Goal: Check status: Check status

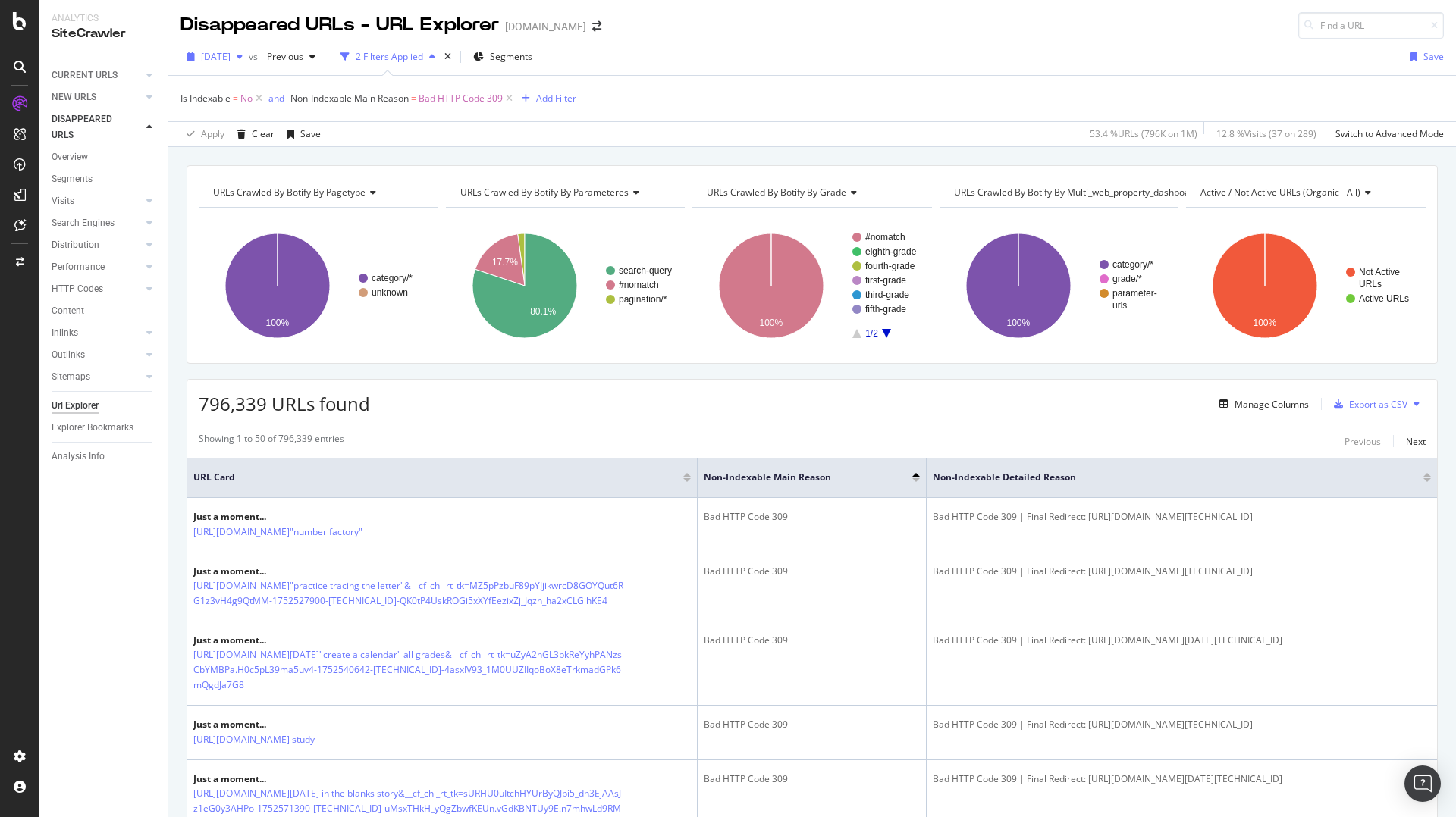
click at [243, 55] on icon "button" at bounding box center [239, 57] width 6 height 10
click at [304, 54] on span "Previous" at bounding box center [282, 57] width 43 height 13
click at [349, 147] on div "[DATE]" at bounding box center [330, 149] width 81 height 13
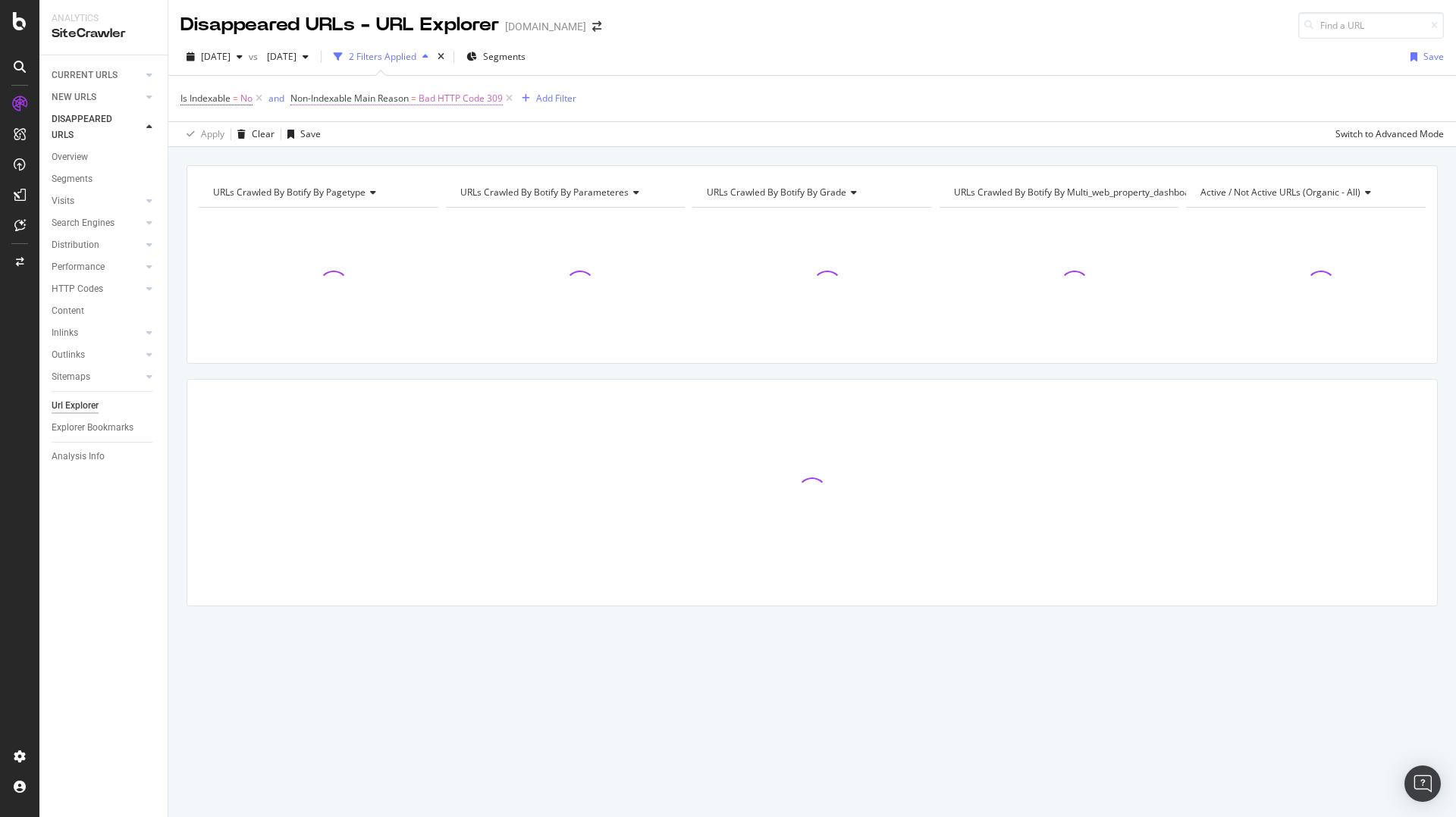
click at [464, 101] on span "Bad HTTP Code 309" at bounding box center [461, 98] width 84 height 21
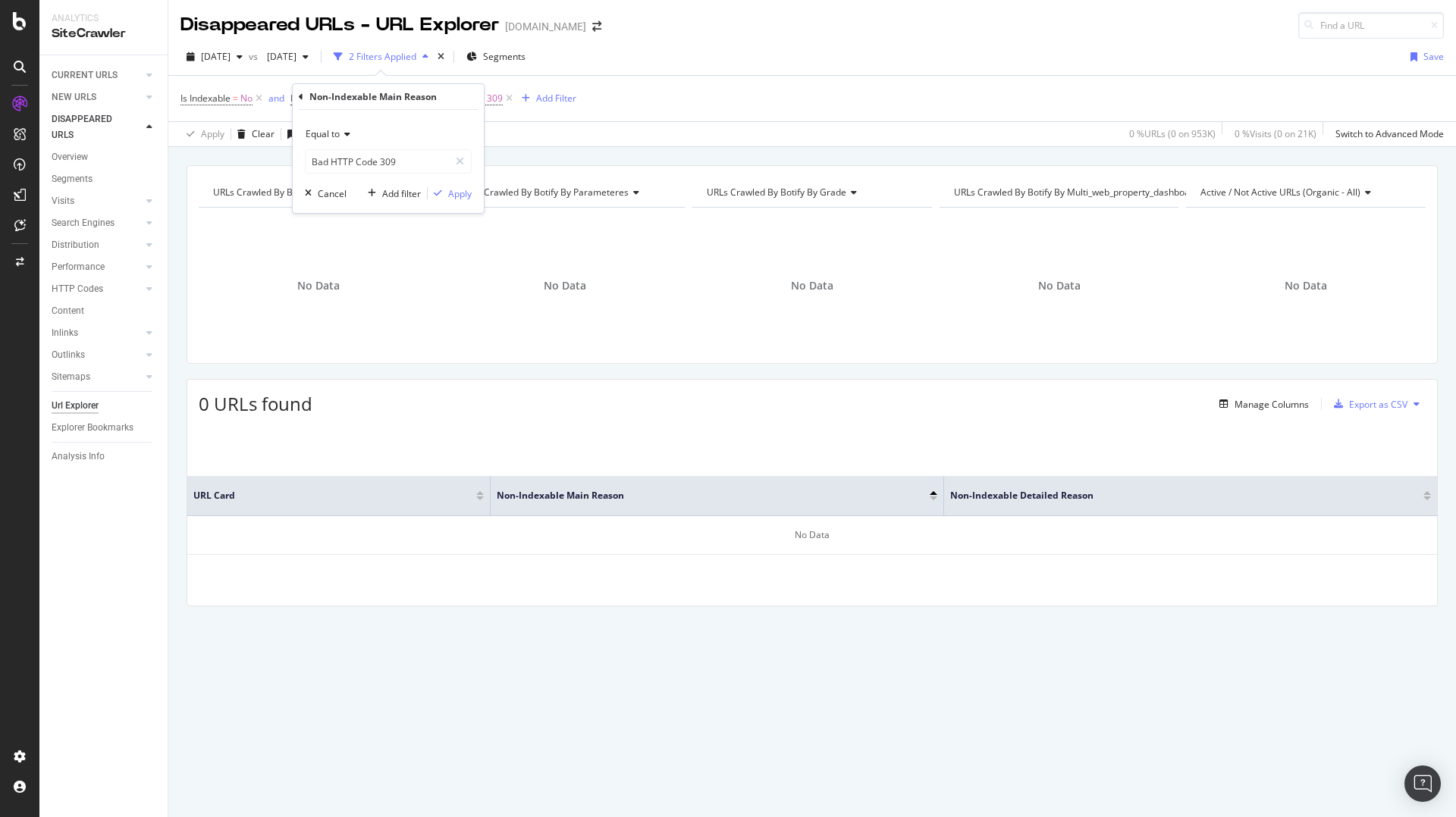
click at [628, 137] on div "Apply Clear Save 0 % URLs ( 0 on 953K ) 0 % Visits ( 0 on 21K ) Switch to Advan…" at bounding box center [812, 133] width 1287 height 25
click at [509, 100] on icon at bounding box center [509, 99] width 13 height 15
